Goal: Task Accomplishment & Management: Use online tool/utility

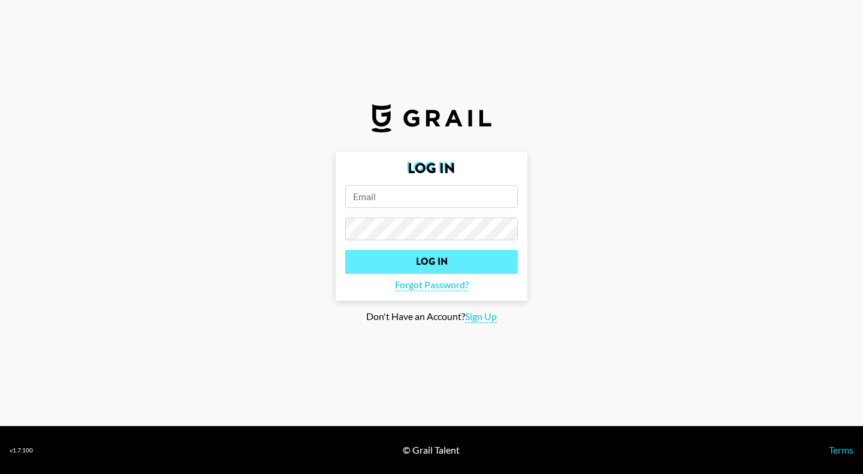
type input "[PERSON_NAME][EMAIL_ADDRESS][DOMAIN_NAME]"
click at [491, 265] on input "Log In" at bounding box center [431, 262] width 173 height 24
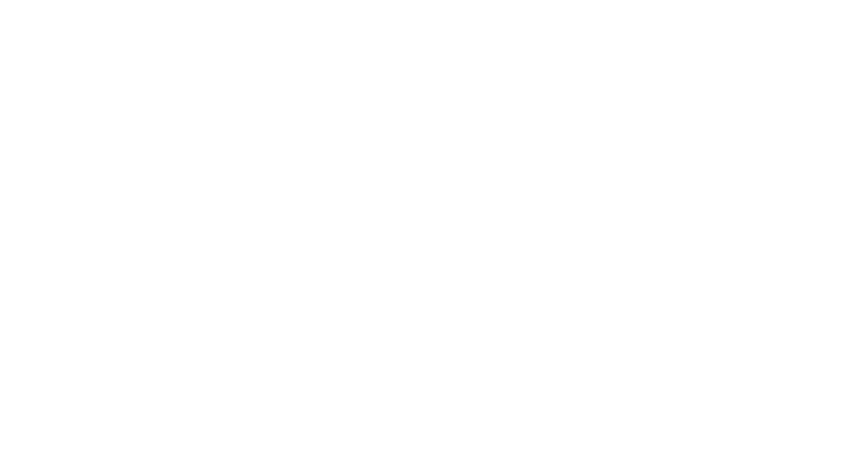
select select "Song"
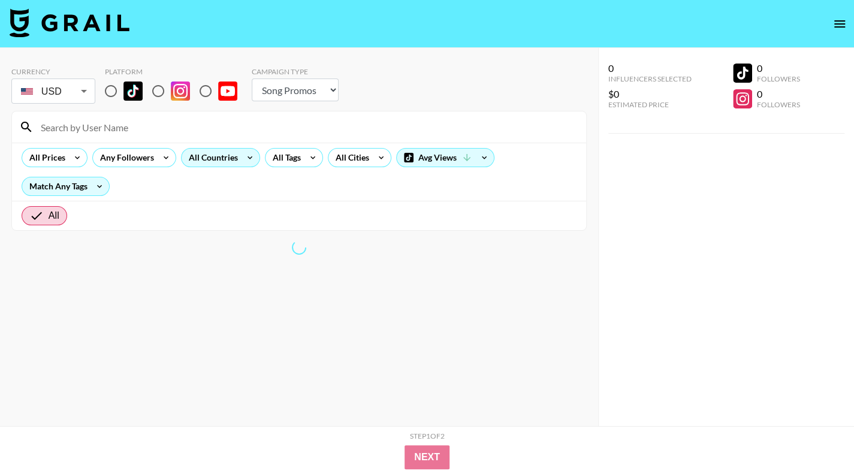
click at [225, 155] on div "All Countries" at bounding box center [211, 158] width 59 height 18
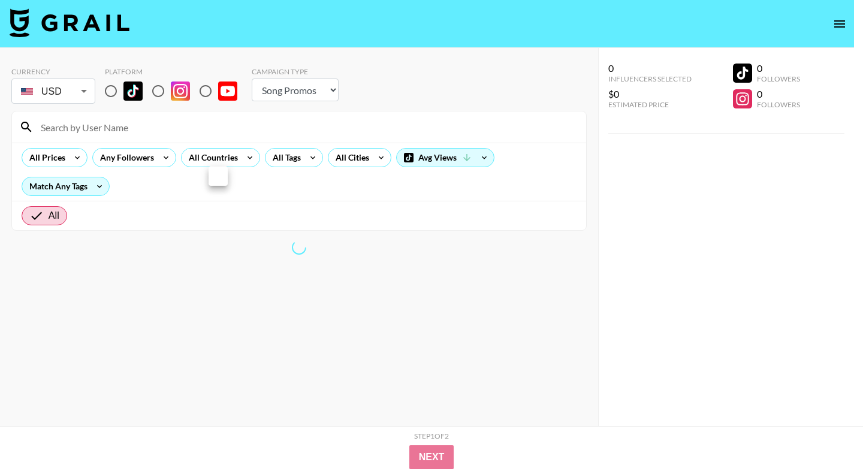
click at [107, 88] on div at bounding box center [431, 237] width 863 height 474
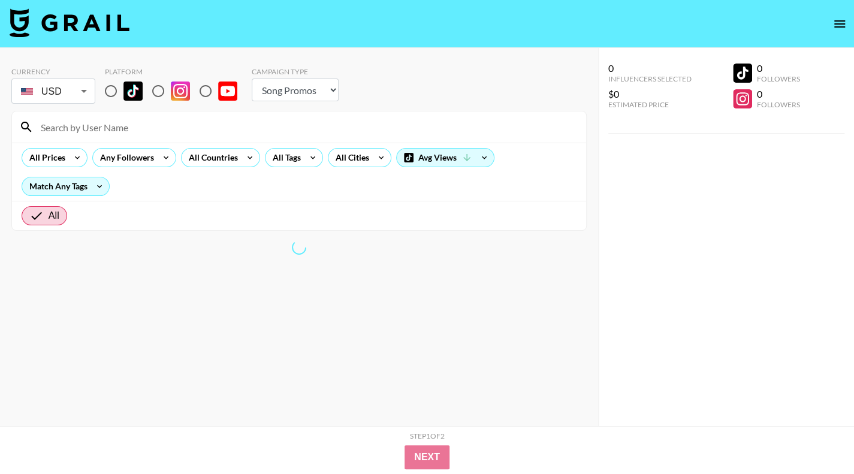
click at [109, 91] on input "radio" at bounding box center [110, 90] width 25 height 25
radio input "true"
click at [218, 158] on div "All Countries" at bounding box center [211, 158] width 59 height 18
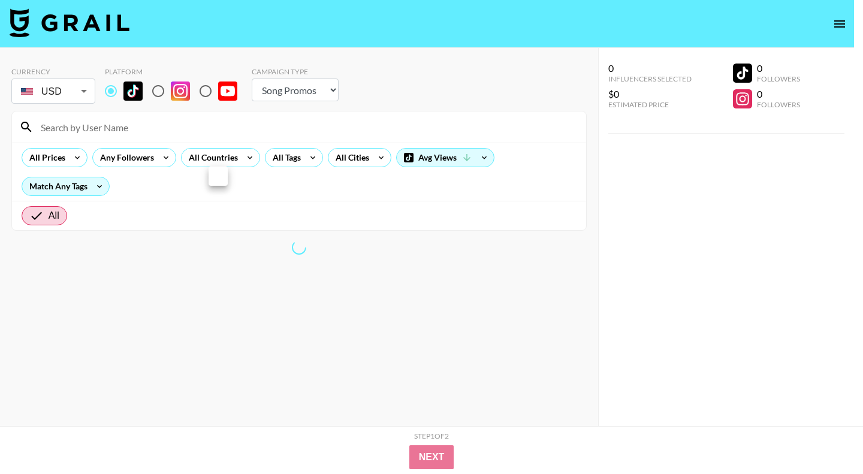
click at [261, 123] on div at bounding box center [431, 237] width 863 height 474
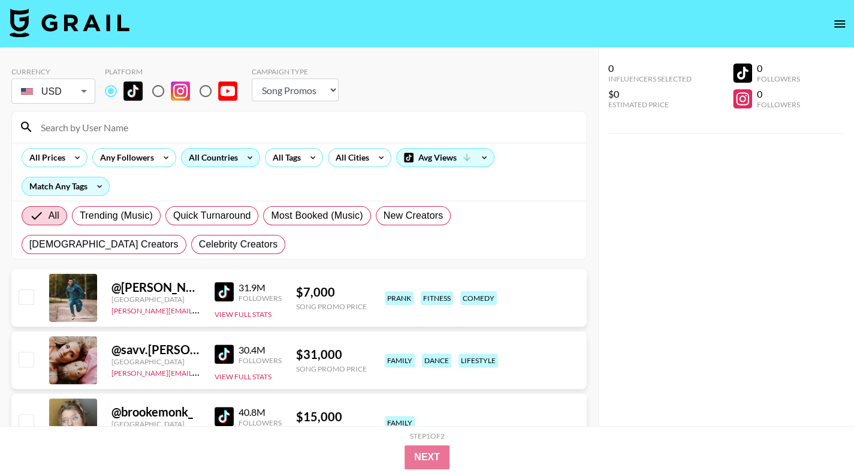
click at [248, 161] on icon at bounding box center [249, 158] width 19 height 18
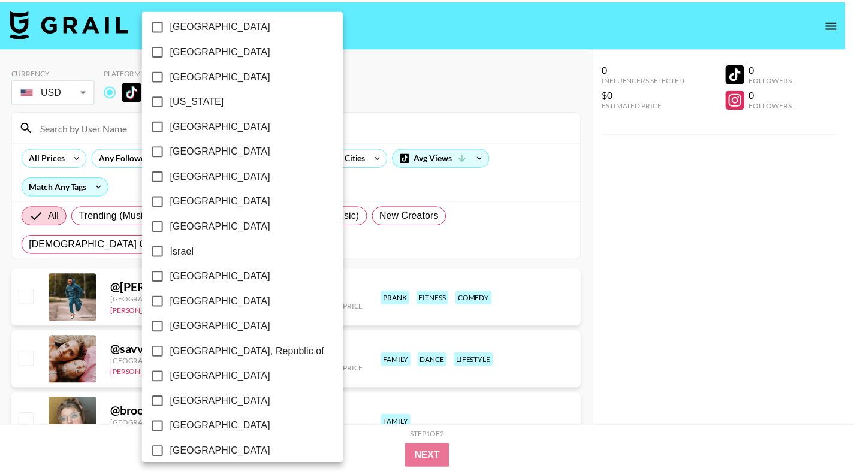
scroll to position [359, 0]
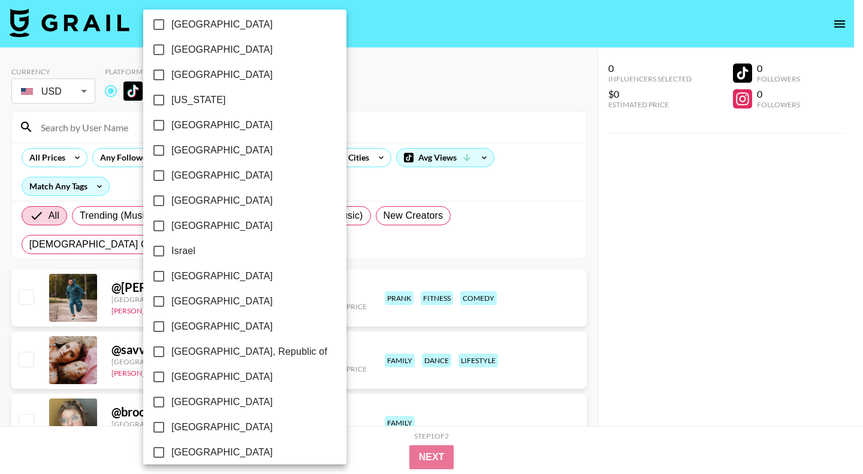
click at [182, 304] on span "[GEOGRAPHIC_DATA]" at bounding box center [221, 301] width 101 height 14
click at [171, 304] on input "[GEOGRAPHIC_DATA]" at bounding box center [158, 301] width 25 height 25
checkbox input "true"
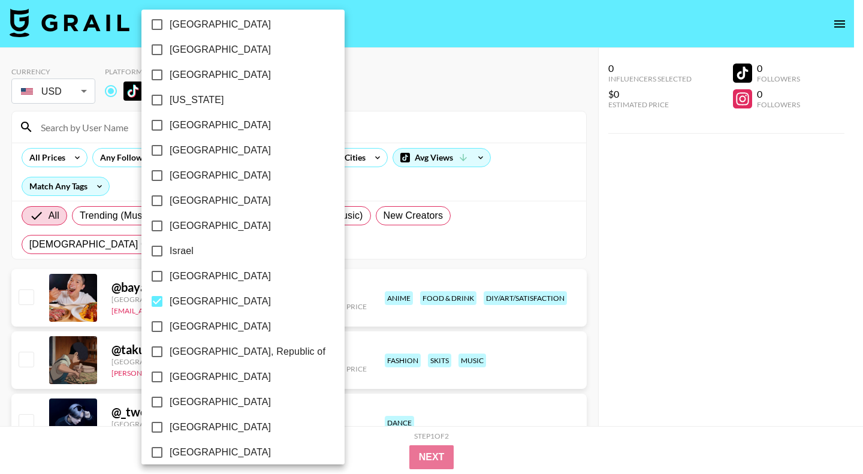
click at [765, 291] on div at bounding box center [431, 237] width 863 height 474
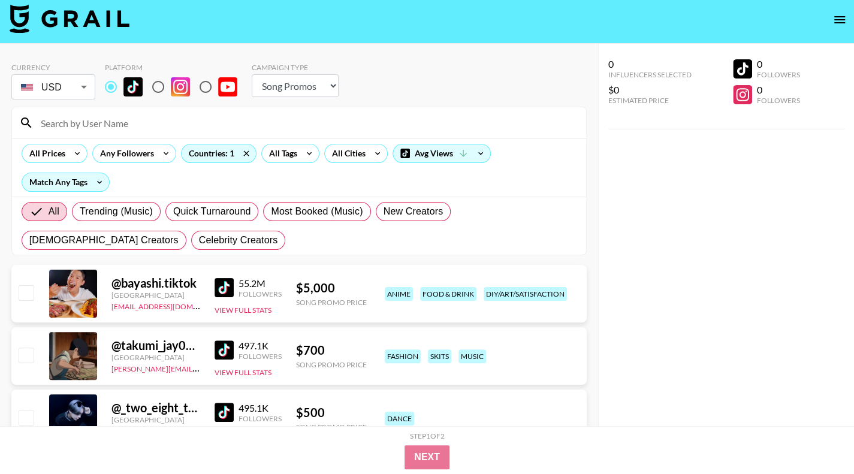
scroll to position [0, 0]
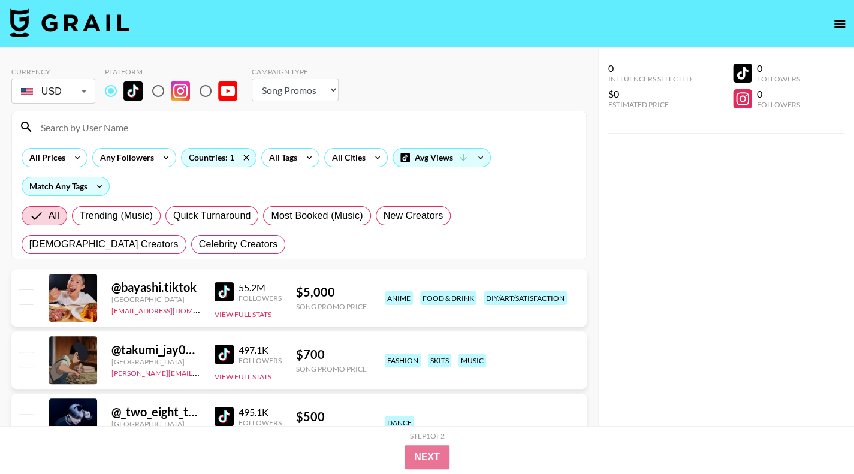
click at [230, 293] on img at bounding box center [223, 291] width 19 height 19
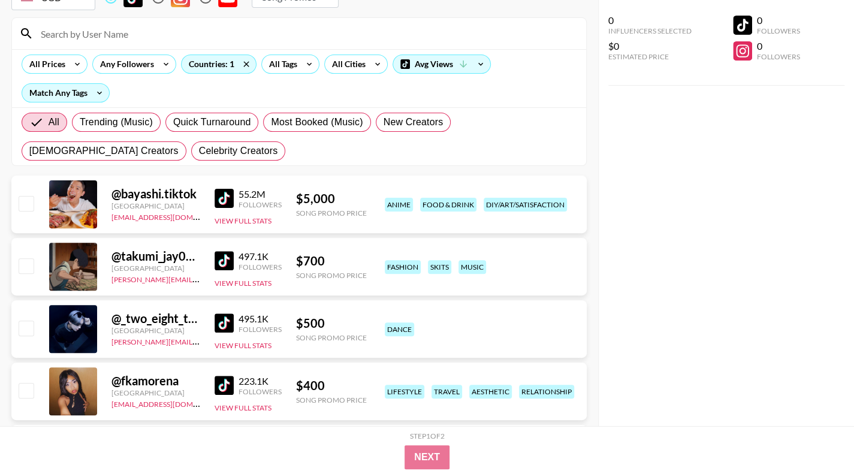
scroll to position [120, 0]
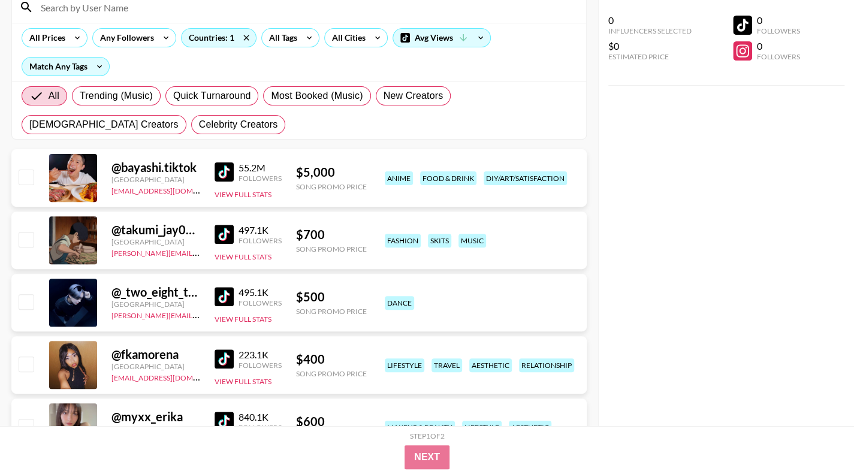
click at [225, 235] on img at bounding box center [223, 234] width 19 height 19
click at [219, 296] on img at bounding box center [223, 296] width 19 height 19
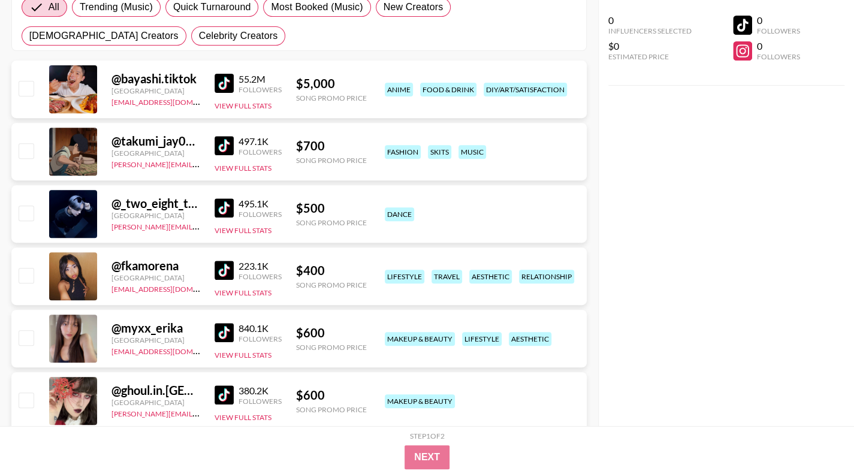
scroll to position [300, 0]
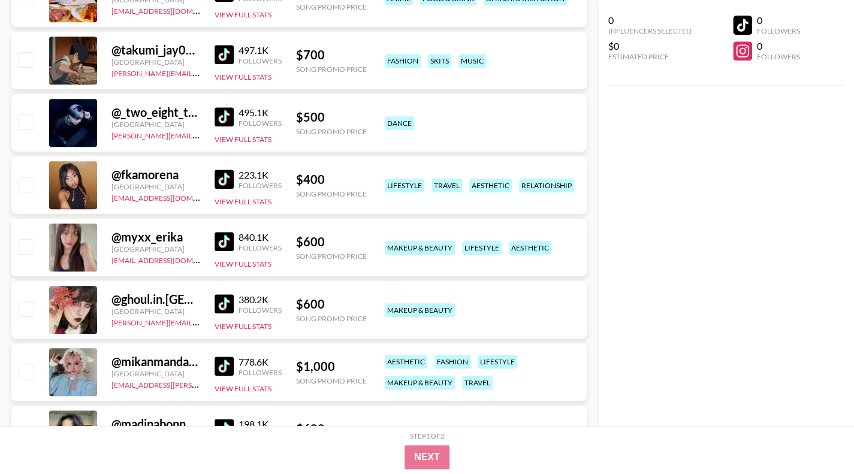
click at [225, 178] on img at bounding box center [223, 179] width 19 height 19
click at [228, 243] on img at bounding box center [223, 241] width 19 height 19
click at [234, 304] on link at bounding box center [226, 303] width 24 height 19
click at [220, 359] on img at bounding box center [223, 365] width 19 height 19
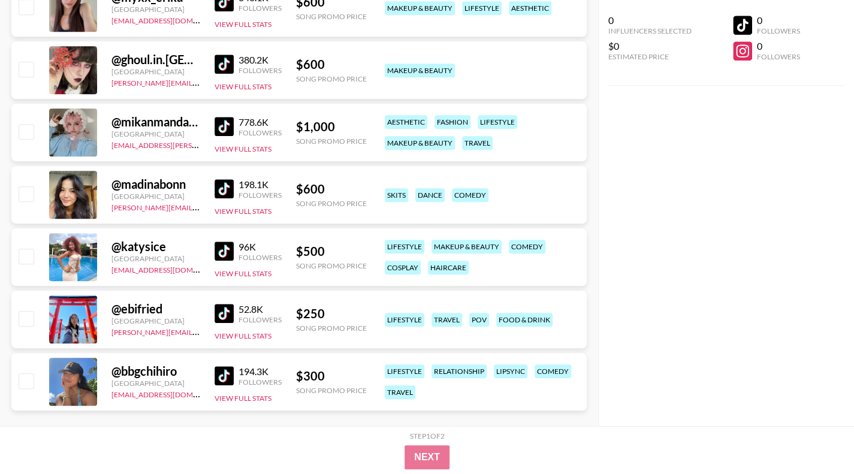
click at [225, 185] on img at bounding box center [223, 188] width 19 height 19
click at [220, 248] on img at bounding box center [223, 250] width 19 height 19
click at [220, 313] on img at bounding box center [223, 313] width 19 height 19
click at [220, 373] on img at bounding box center [223, 375] width 19 height 19
